Goal: Navigation & Orientation: Go to known website

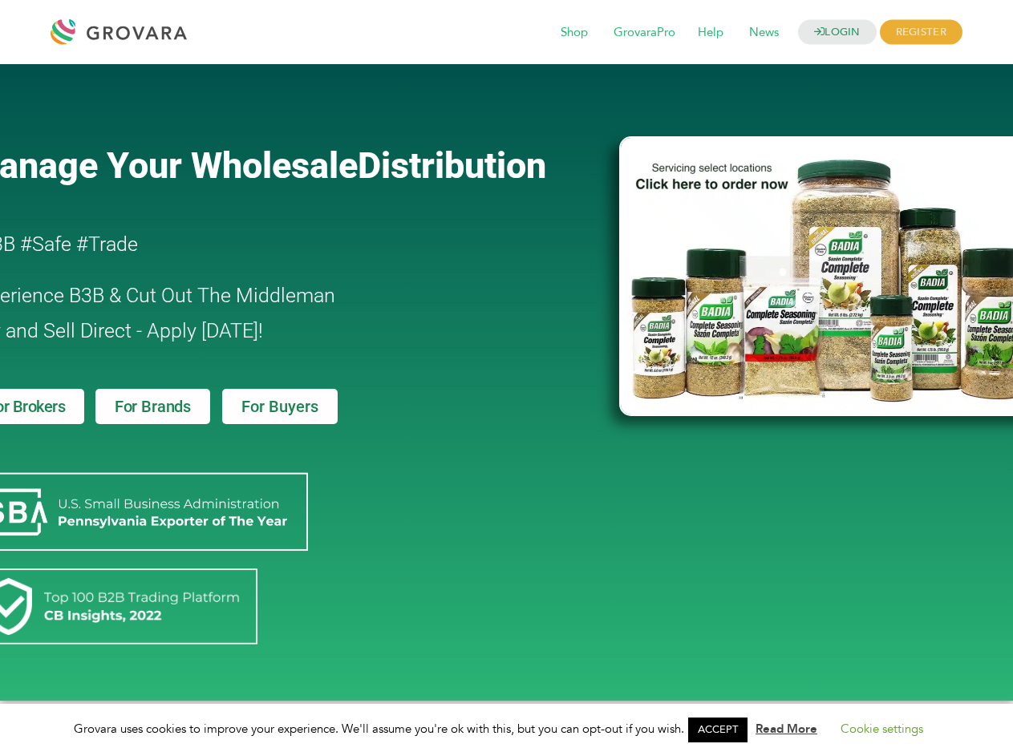
click at [722, 730] on link "ACCEPT" at bounding box center [717, 730] width 59 height 25
